Goal: Information Seeking & Learning: Learn about a topic

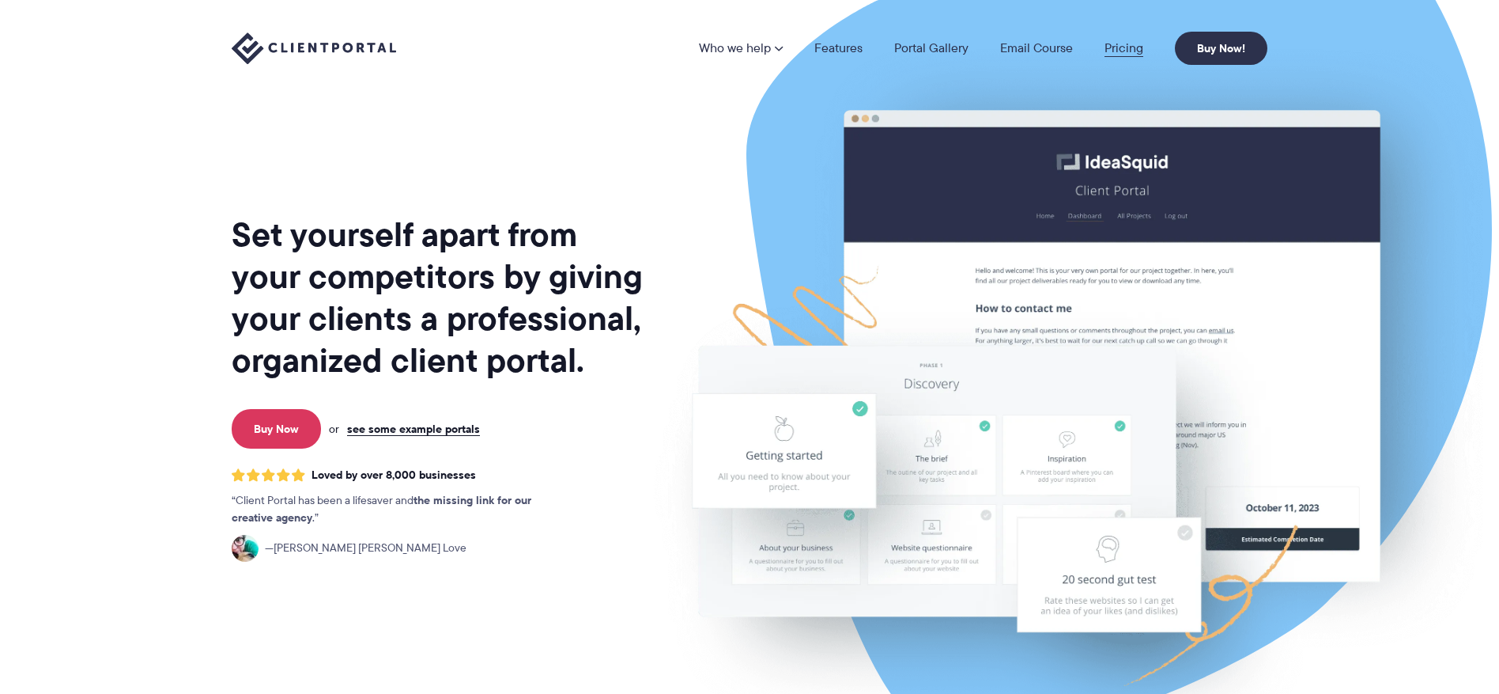
click at [1117, 48] on link "Pricing" at bounding box center [1124, 48] width 39 height 13
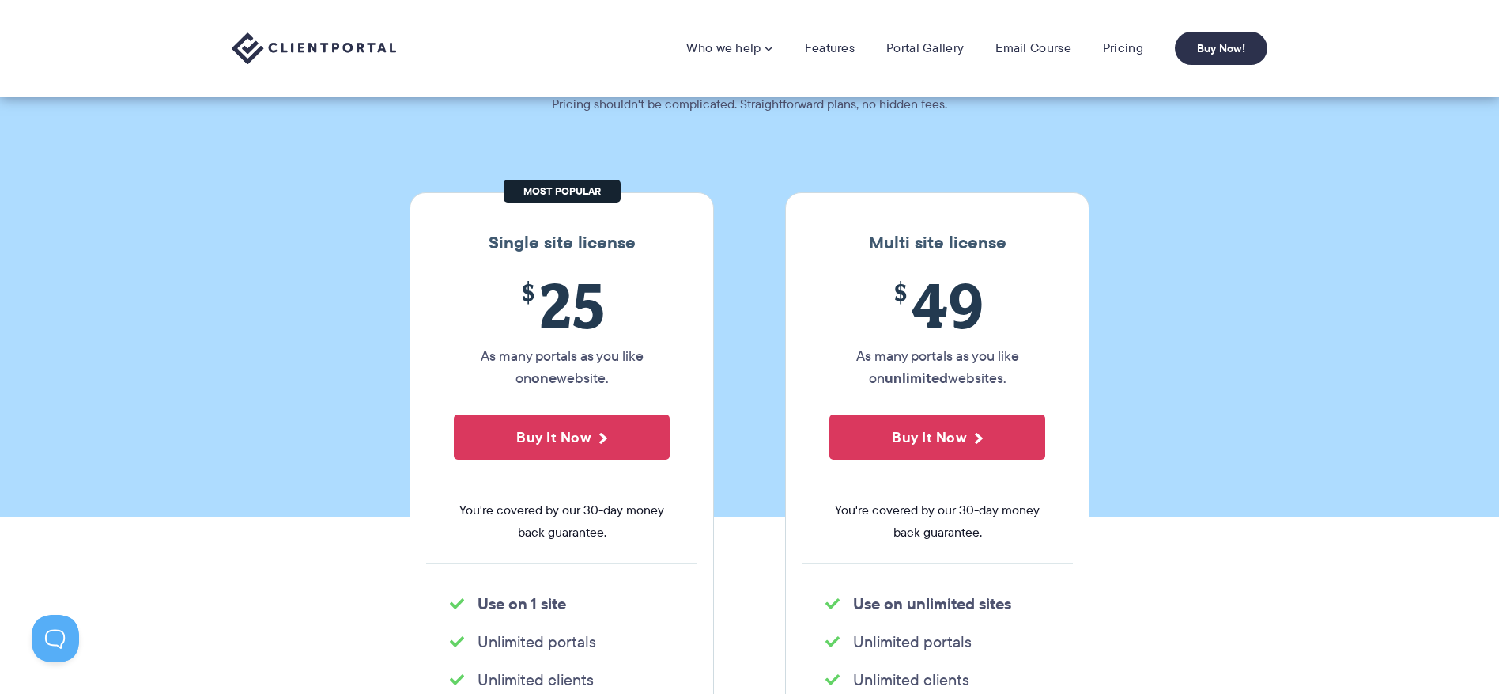
scroll to position [91, 0]
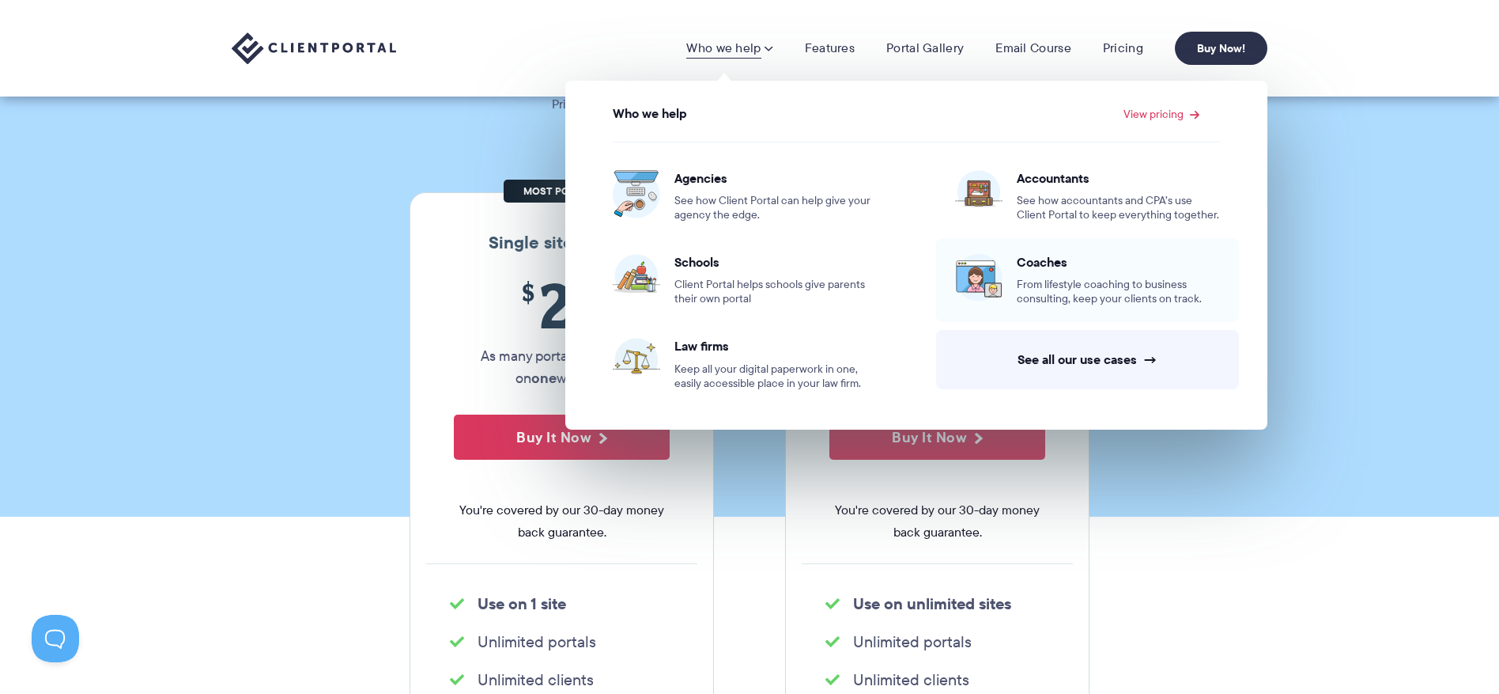
click at [1004, 281] on link "Coaches From lifestyle coaching to business consulting, keep your clients on tr…" at bounding box center [1087, 280] width 303 height 84
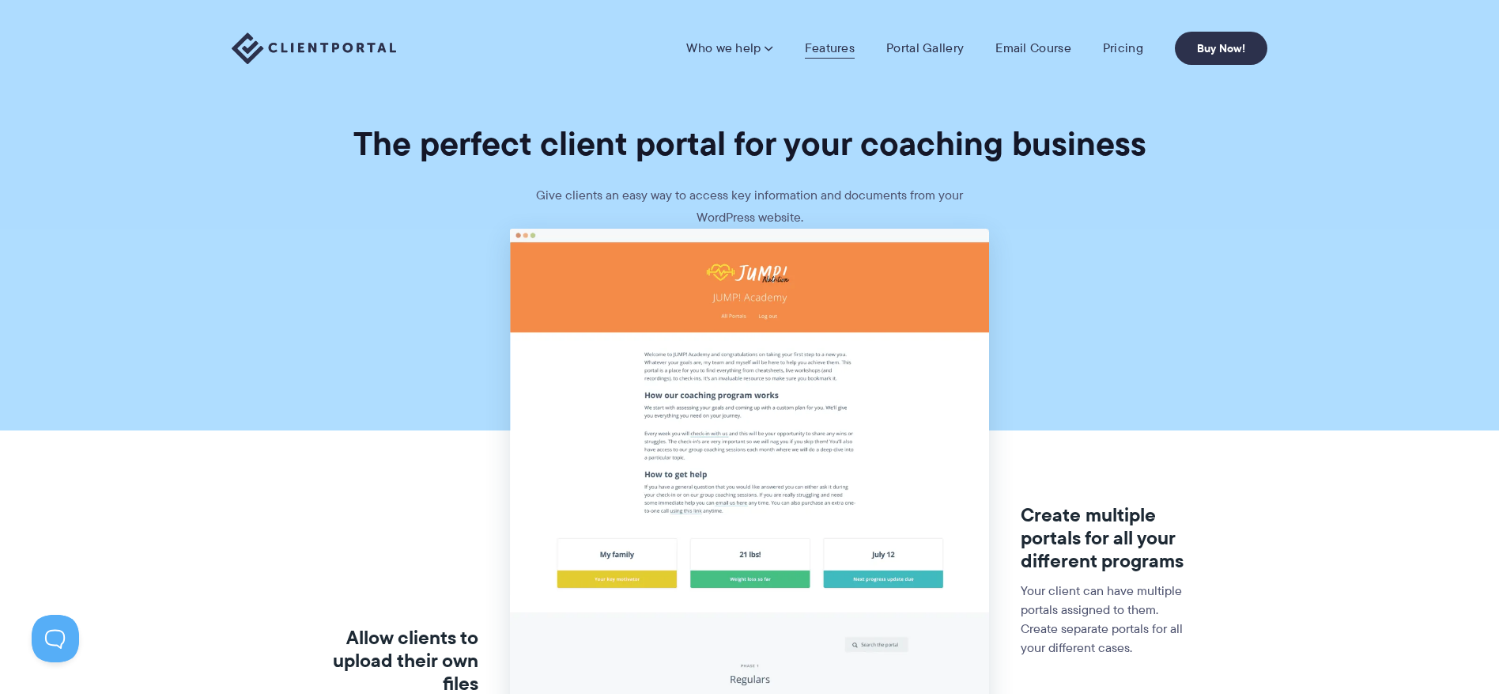
click at [823, 48] on link "Features" at bounding box center [830, 48] width 50 height 16
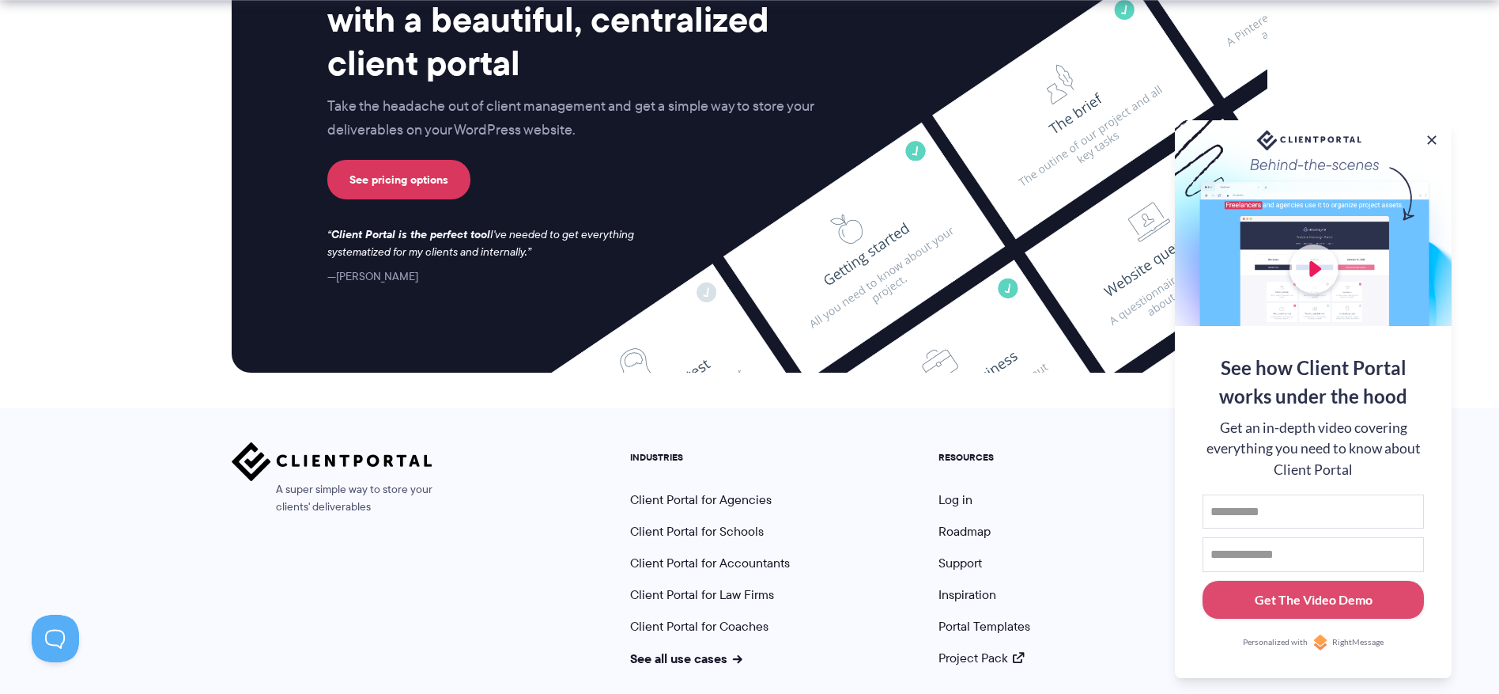
scroll to position [4190, 0]
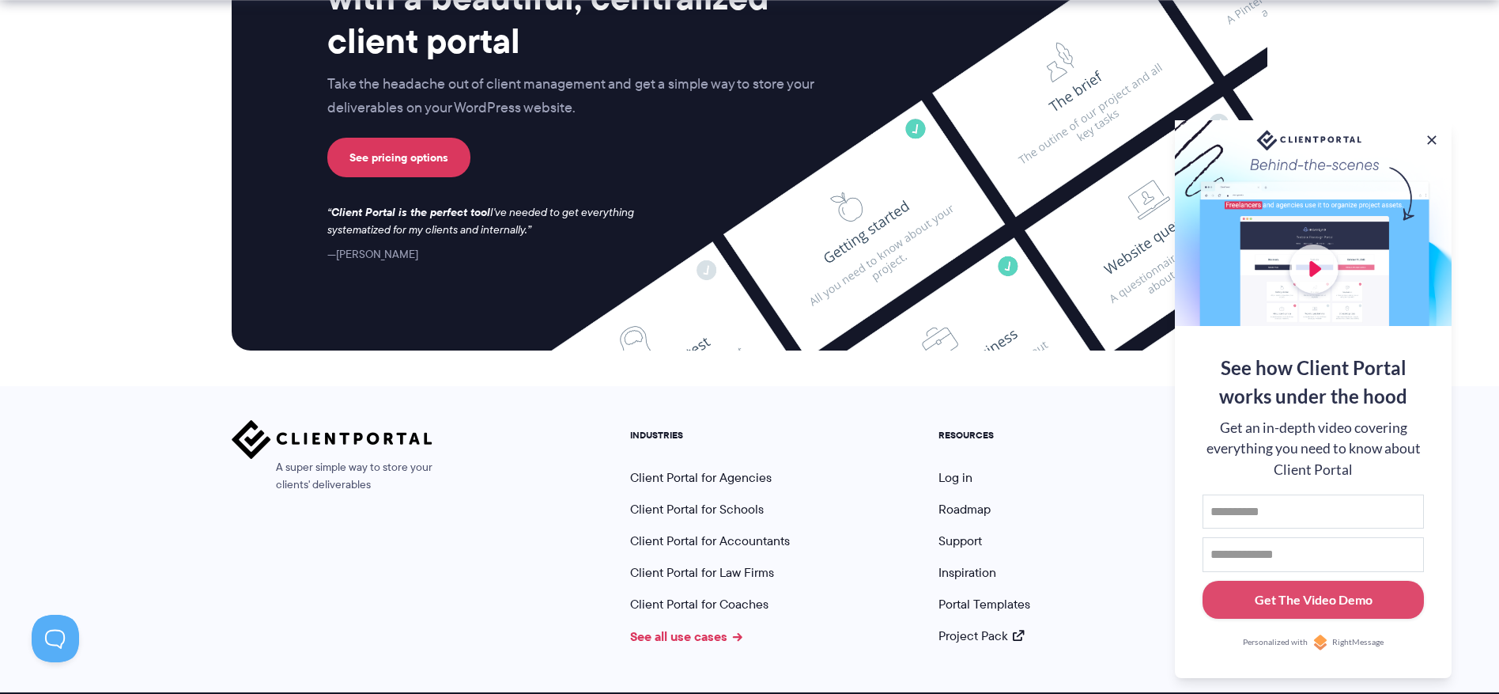
click at [712, 626] on link "See all use cases" at bounding box center [686, 635] width 112 height 19
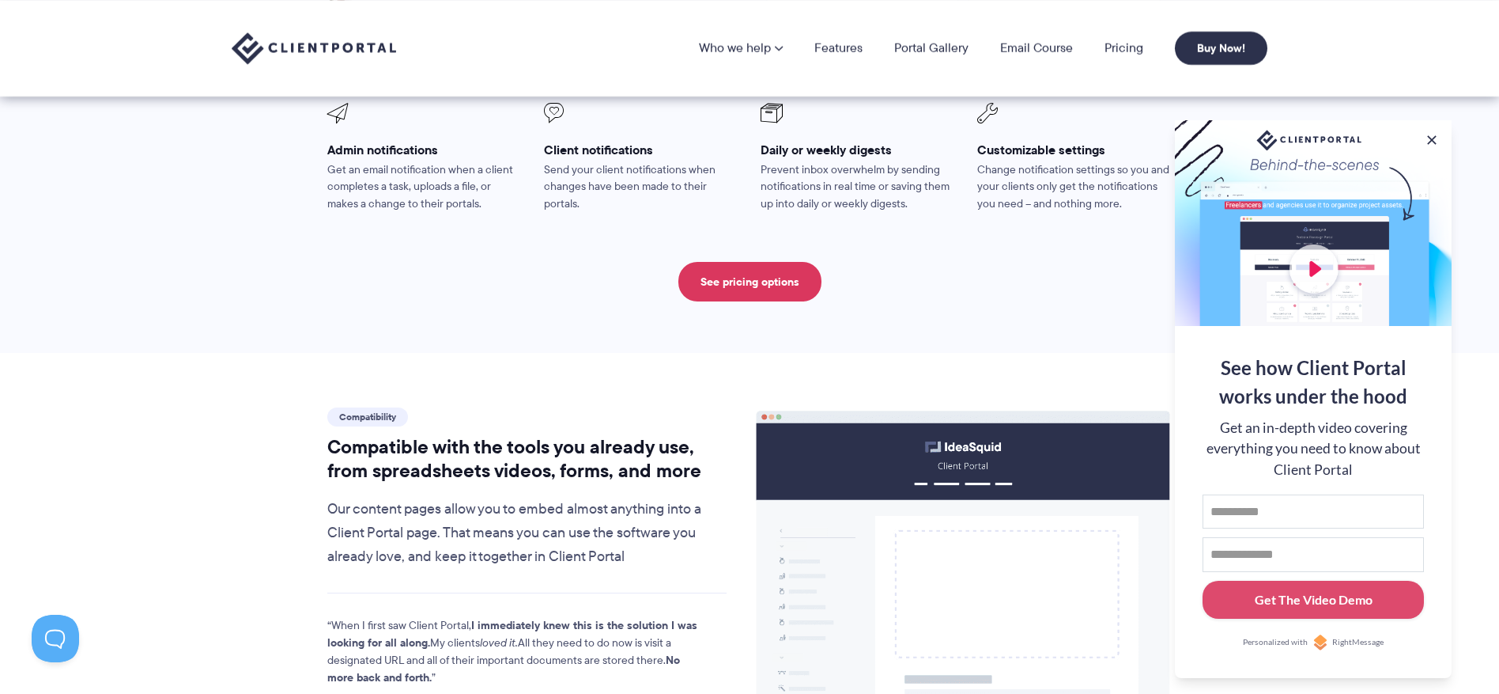
scroll to position [1191, 0]
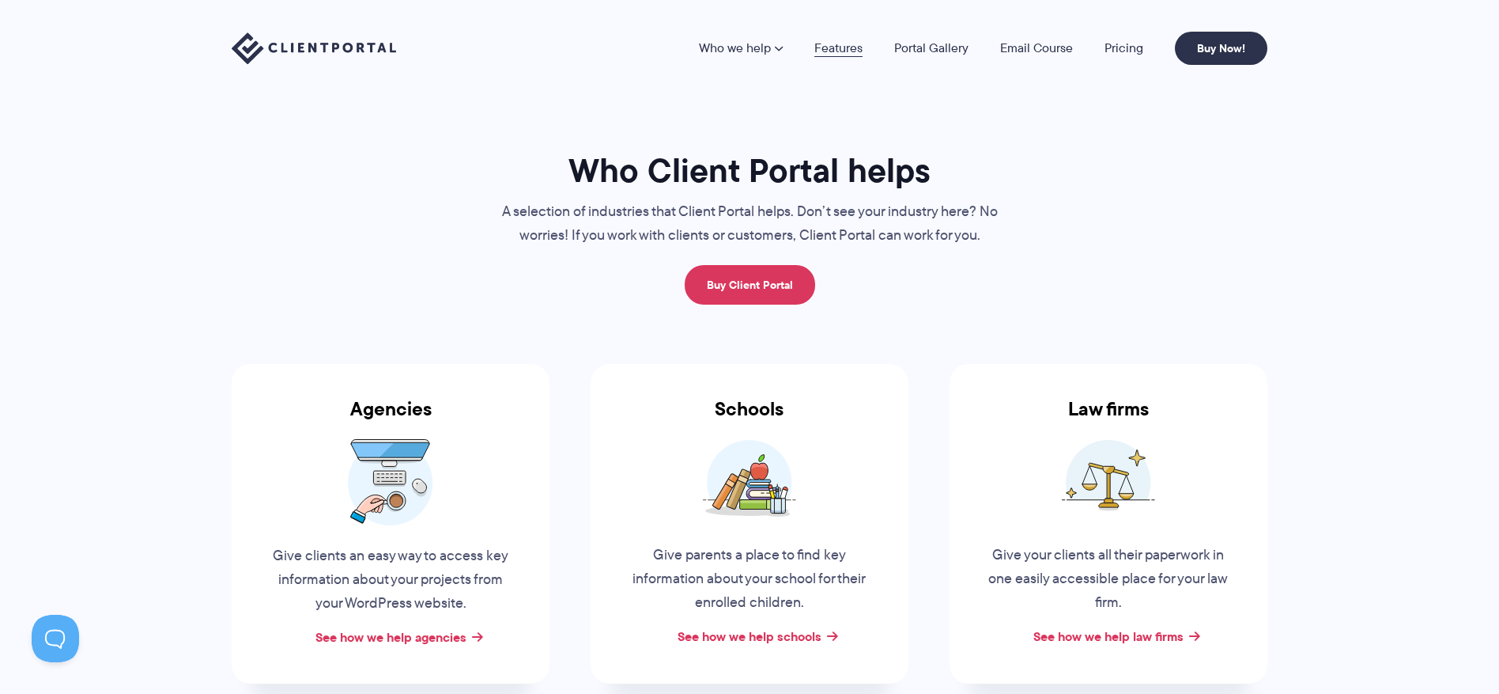
click at [845, 51] on link "Features" at bounding box center [839, 48] width 48 height 13
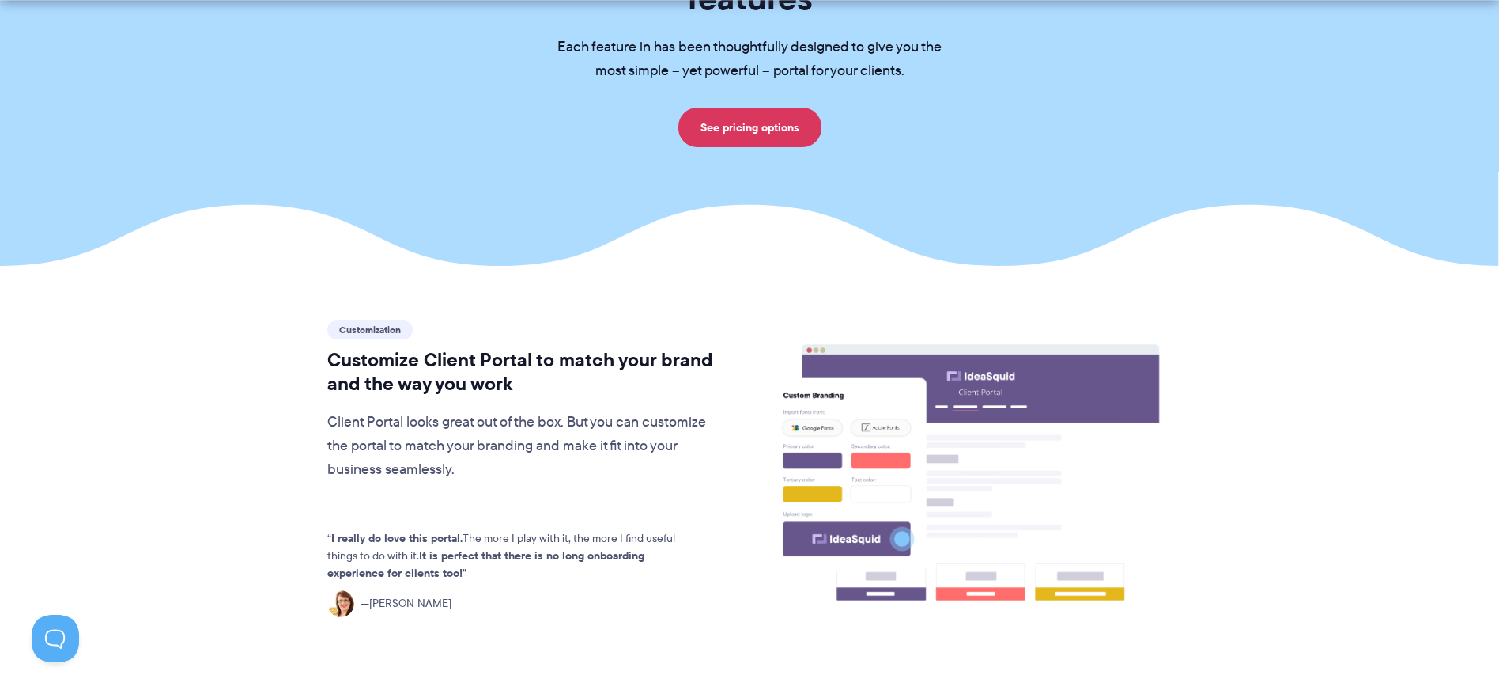
scroll to position [248, 0]
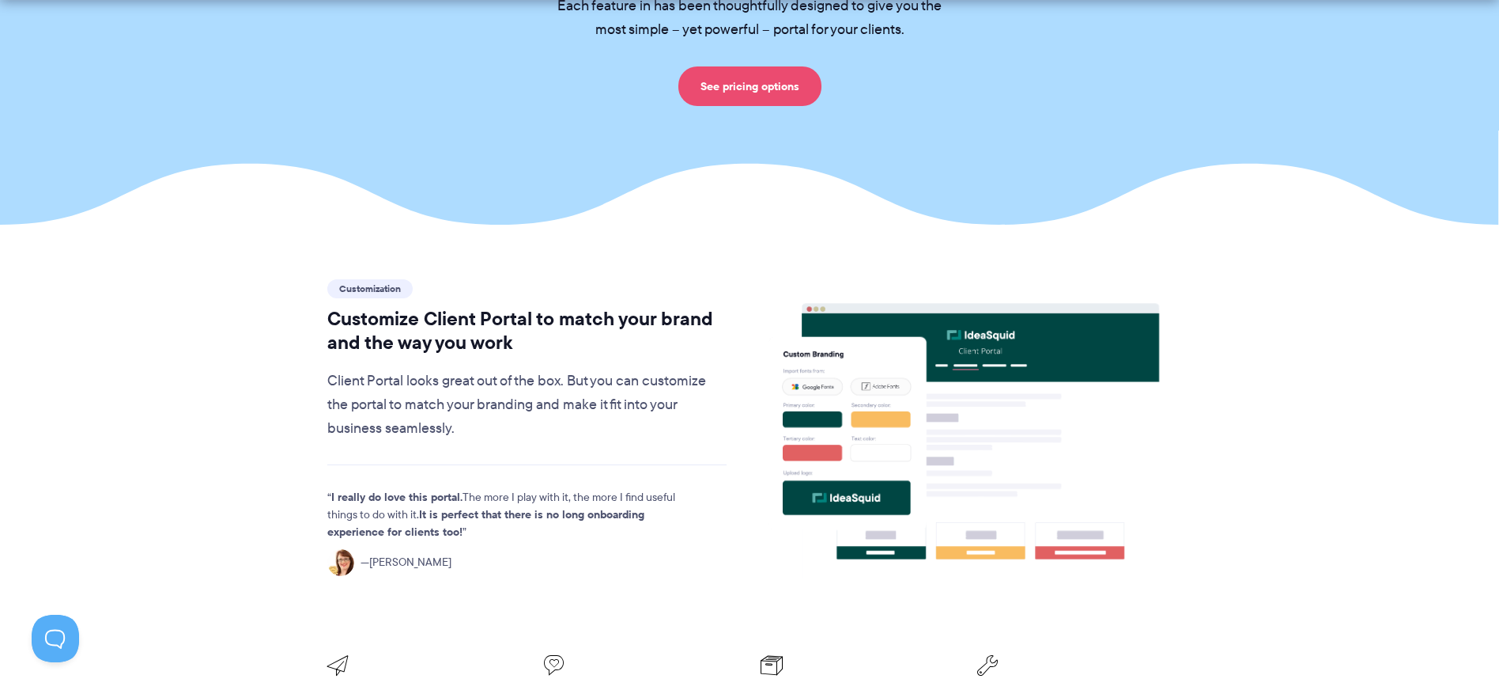
click at [743, 66] on link "See pricing options" at bounding box center [749, 86] width 143 height 40
